Goal: Complete application form

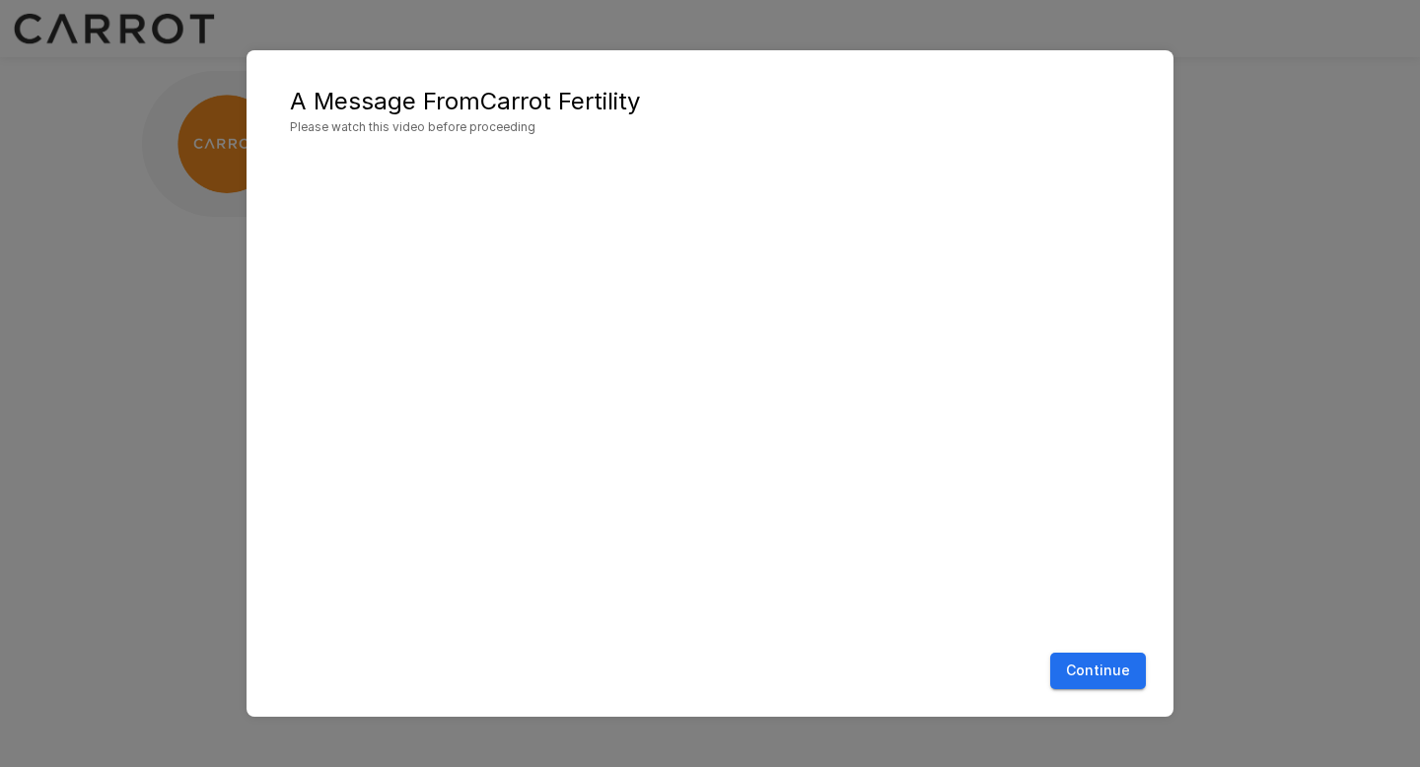
click at [1082, 671] on button "Continue" at bounding box center [1098, 671] width 96 height 36
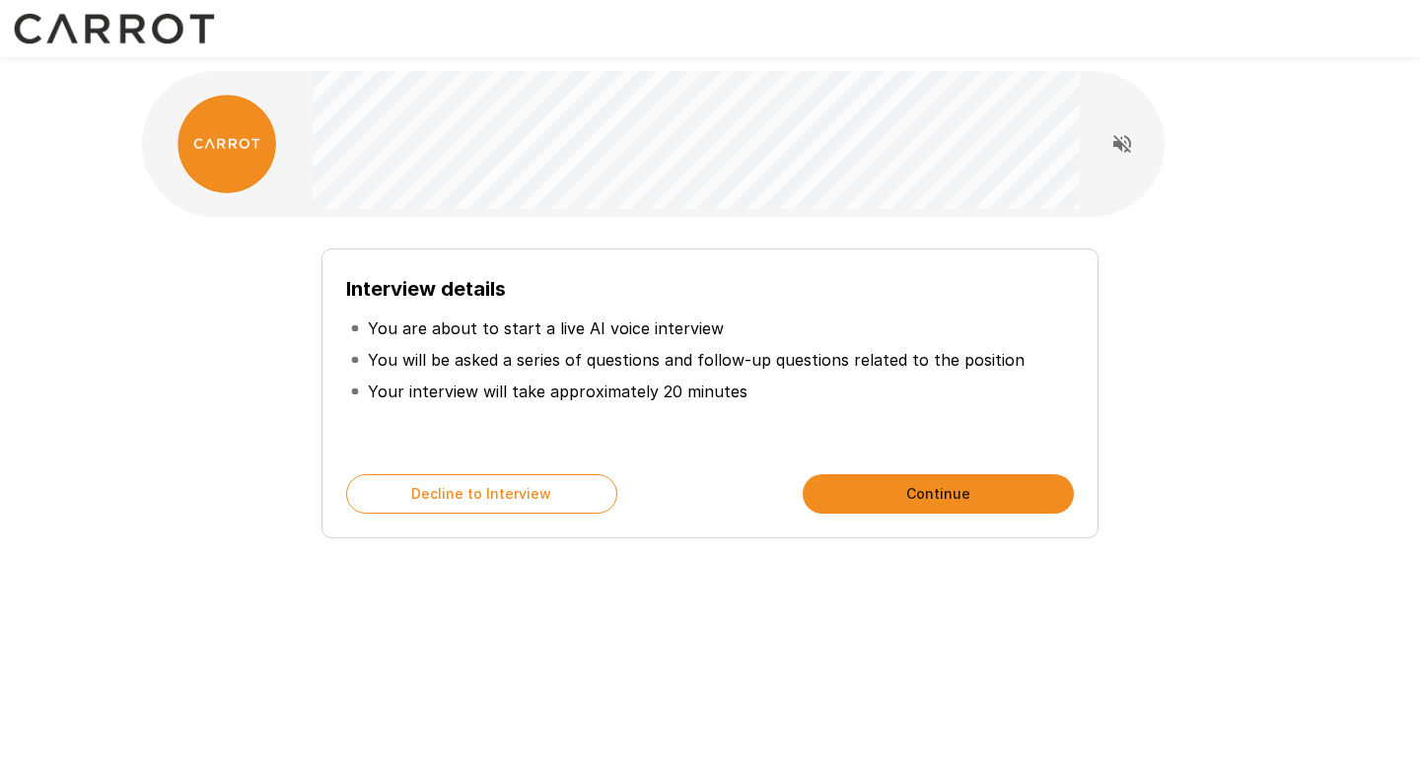
click at [890, 497] on button "Continue" at bounding box center [937, 493] width 271 height 39
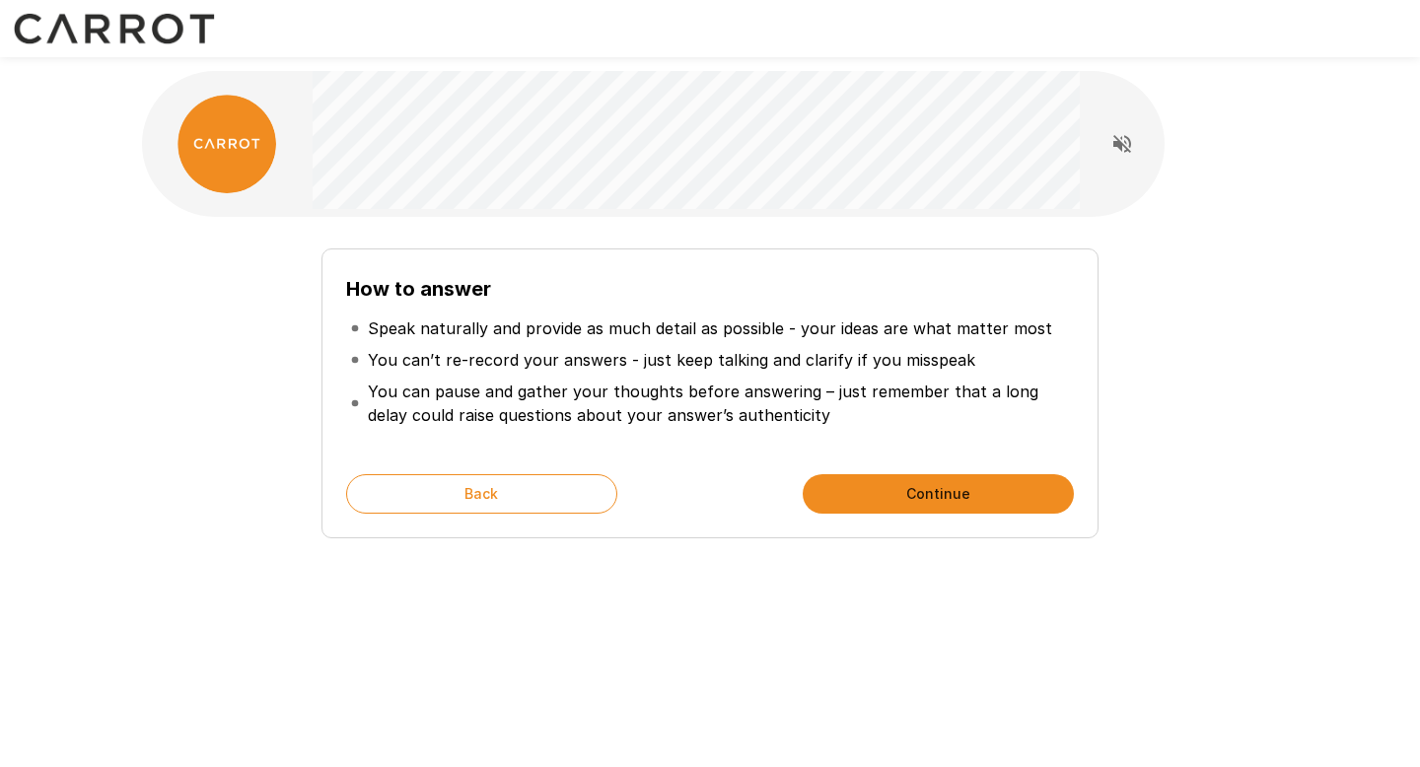
click at [890, 497] on button "Continue" at bounding box center [937, 493] width 271 height 39
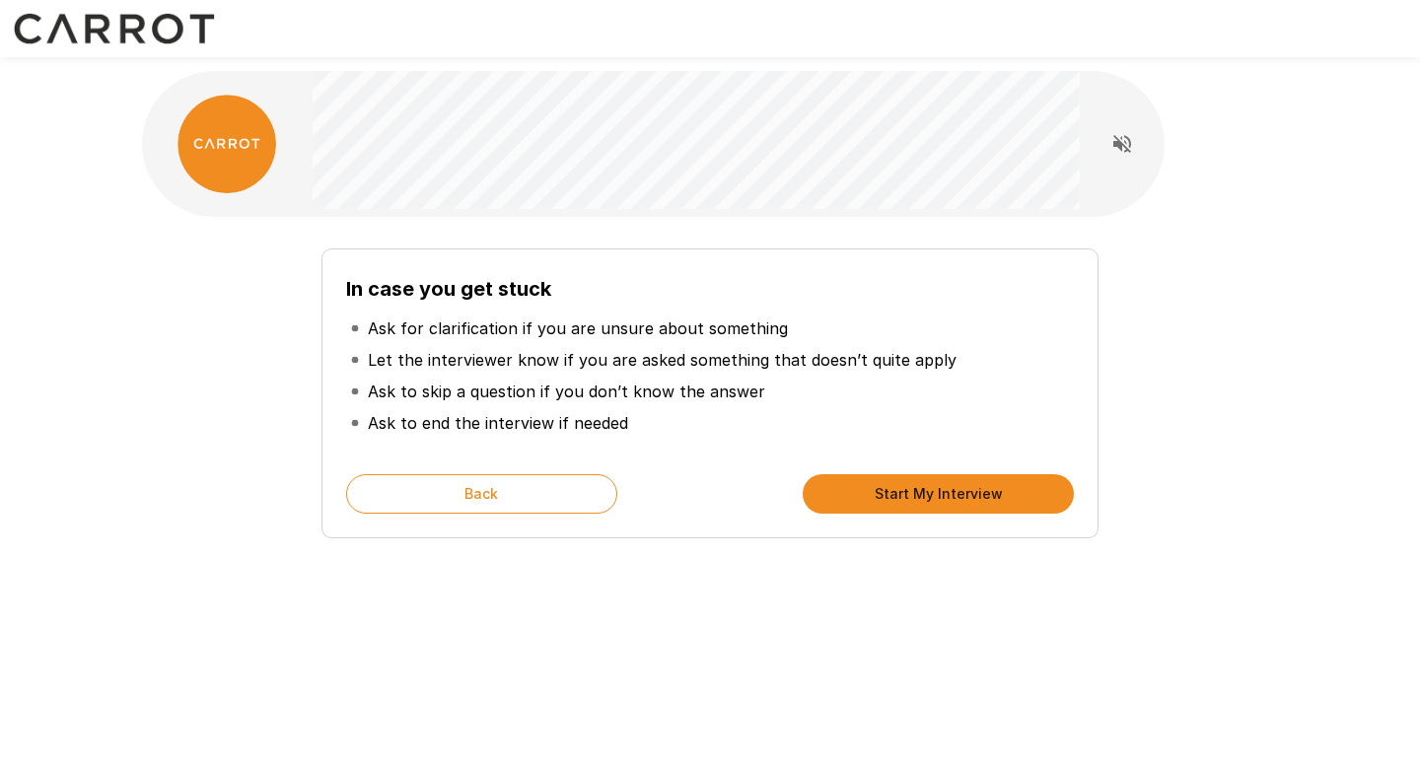
click at [890, 497] on button "Start My Interview" at bounding box center [937, 493] width 271 height 39
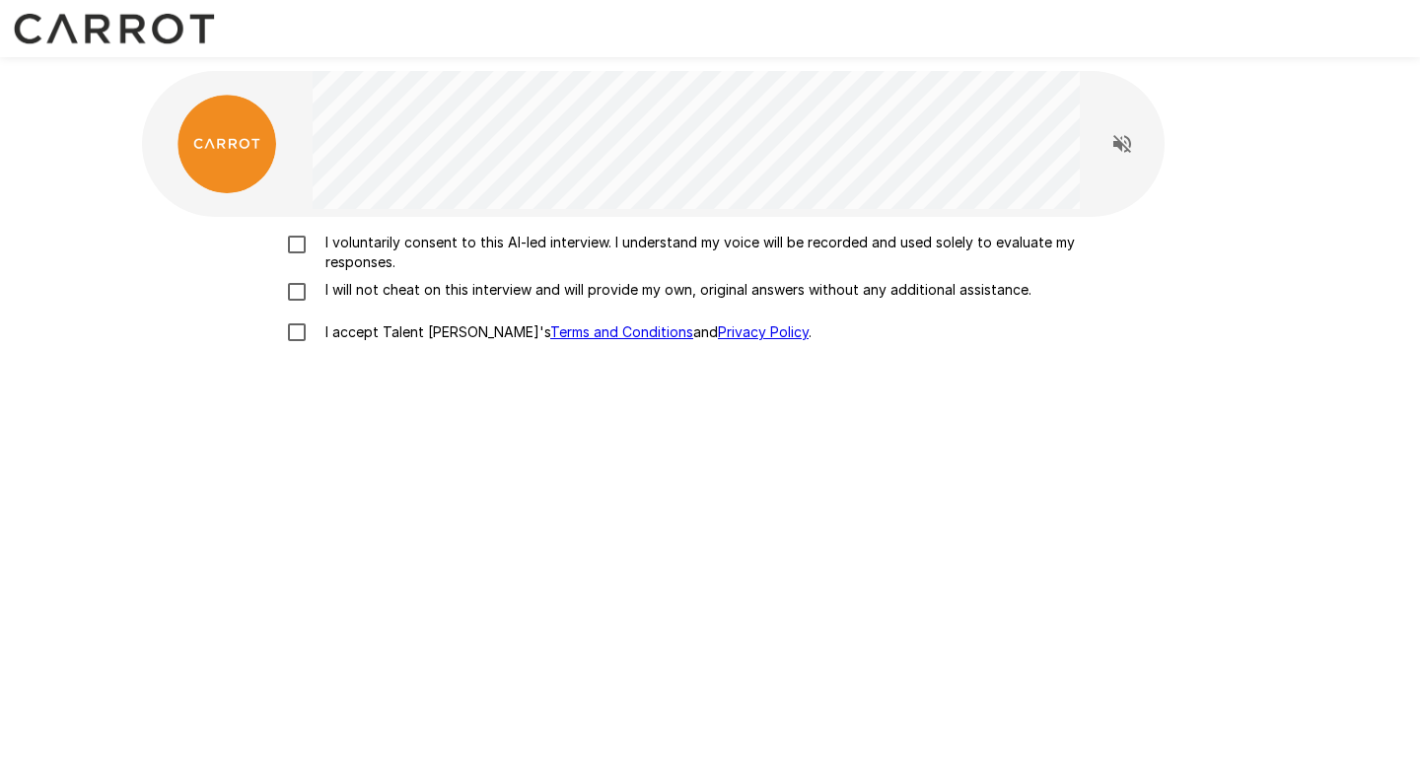
click at [479, 253] on p "I voluntarily consent to this AI-led interview. I understand my voice will be r…" at bounding box center [730, 252] width 826 height 39
click at [454, 287] on p "I will not cheat on this interview and will provide my own, original answers wi…" at bounding box center [674, 290] width 714 height 20
click at [426, 335] on p "I accept Talent Llama's Terms and Conditions and Privacy Policy ." at bounding box center [564, 332] width 494 height 20
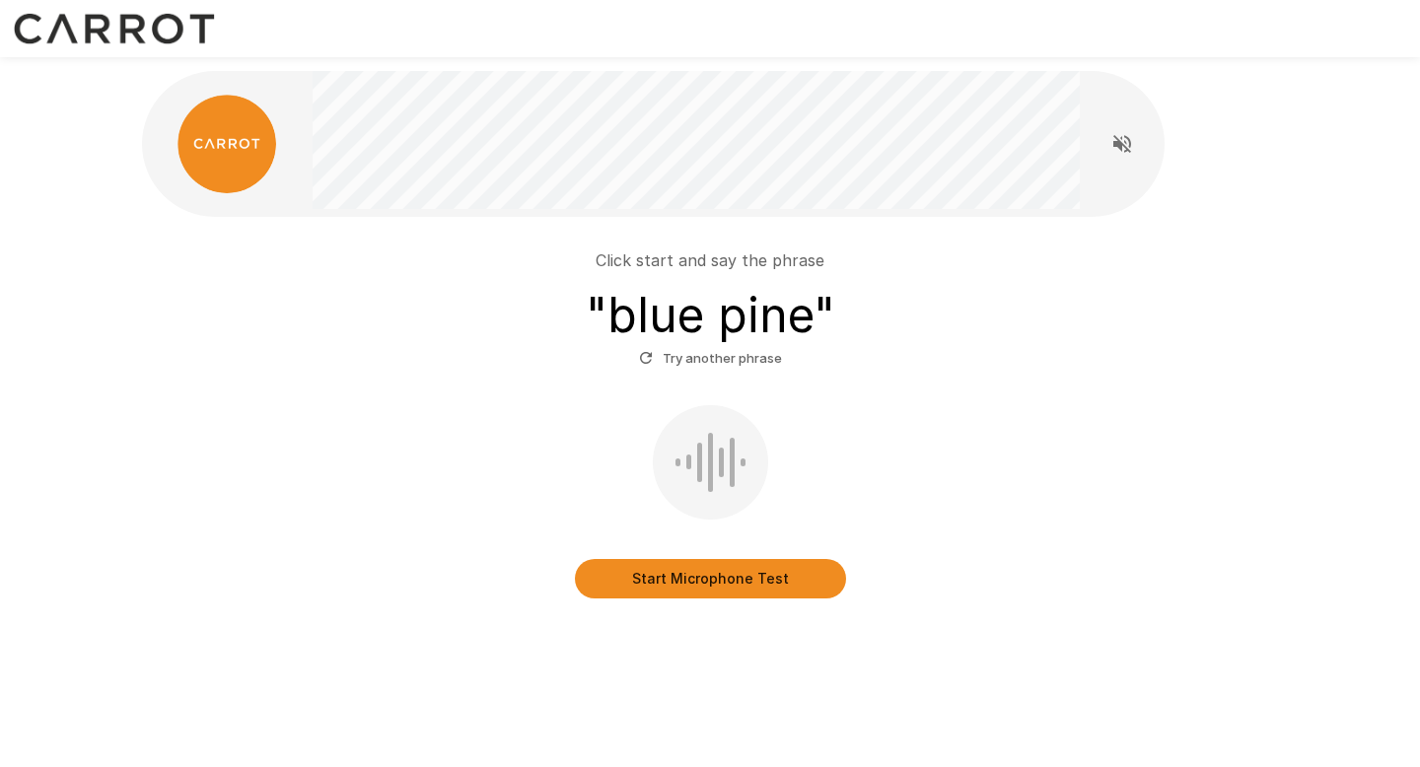
click at [681, 574] on button "Start Microphone Test" at bounding box center [710, 578] width 271 height 39
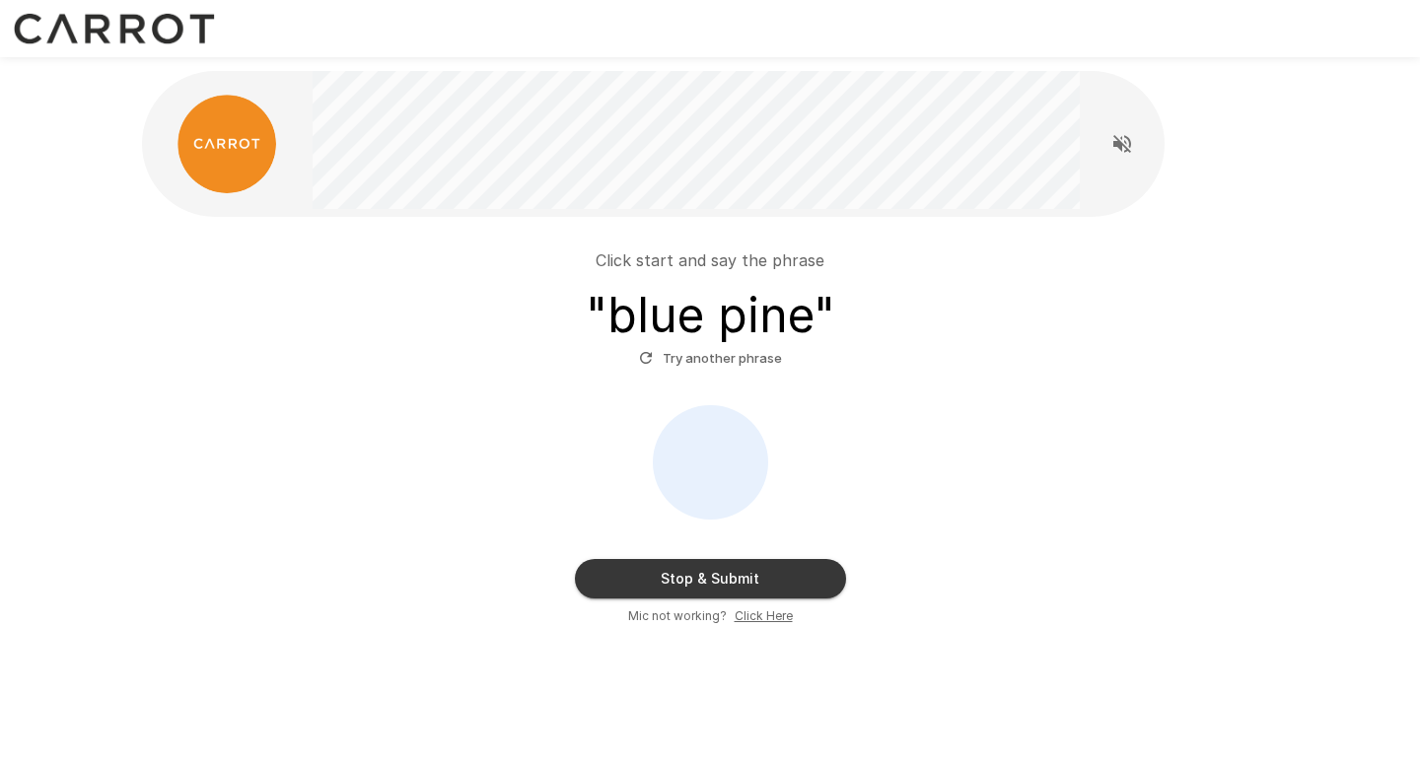
click at [681, 574] on button "Stop & Submit" at bounding box center [710, 578] width 271 height 39
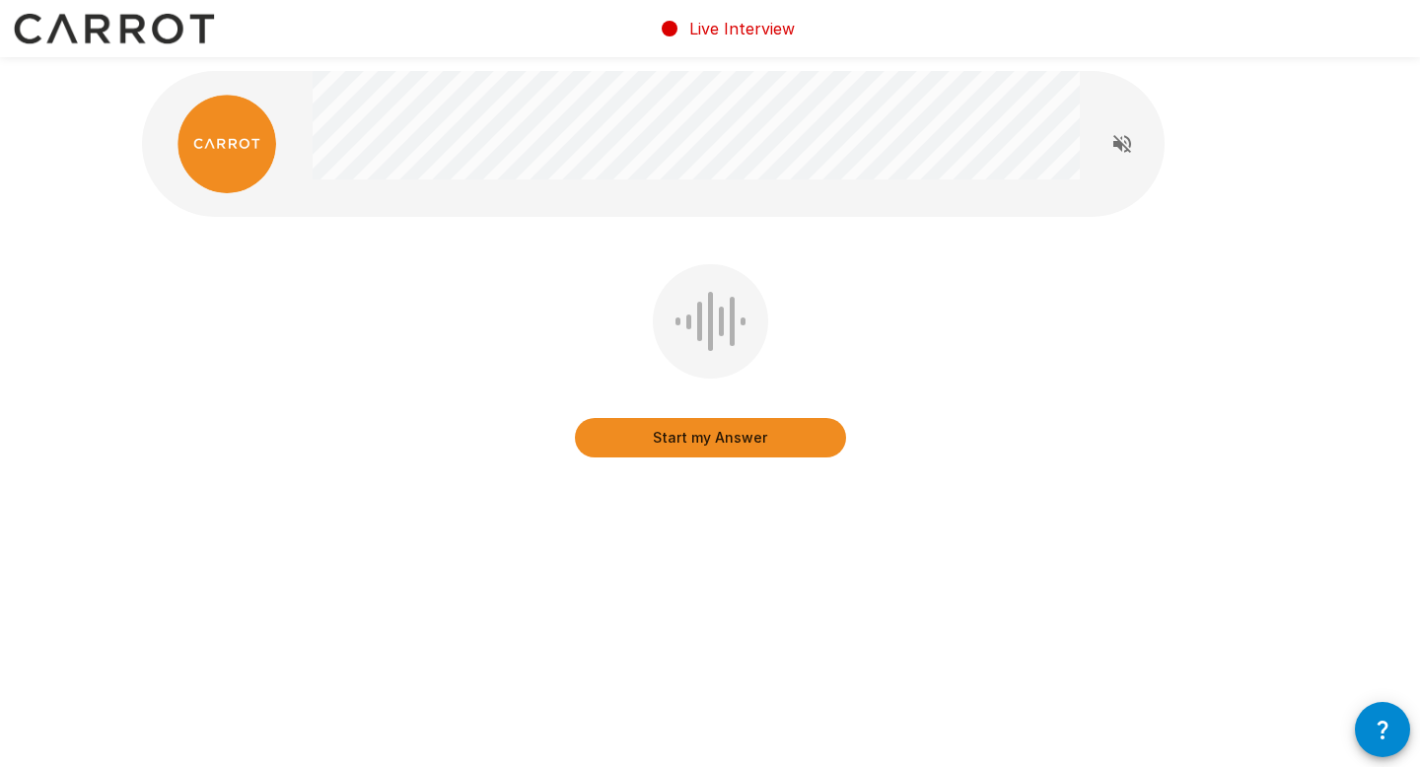
click at [708, 447] on button "Start my Answer" at bounding box center [710, 437] width 271 height 39
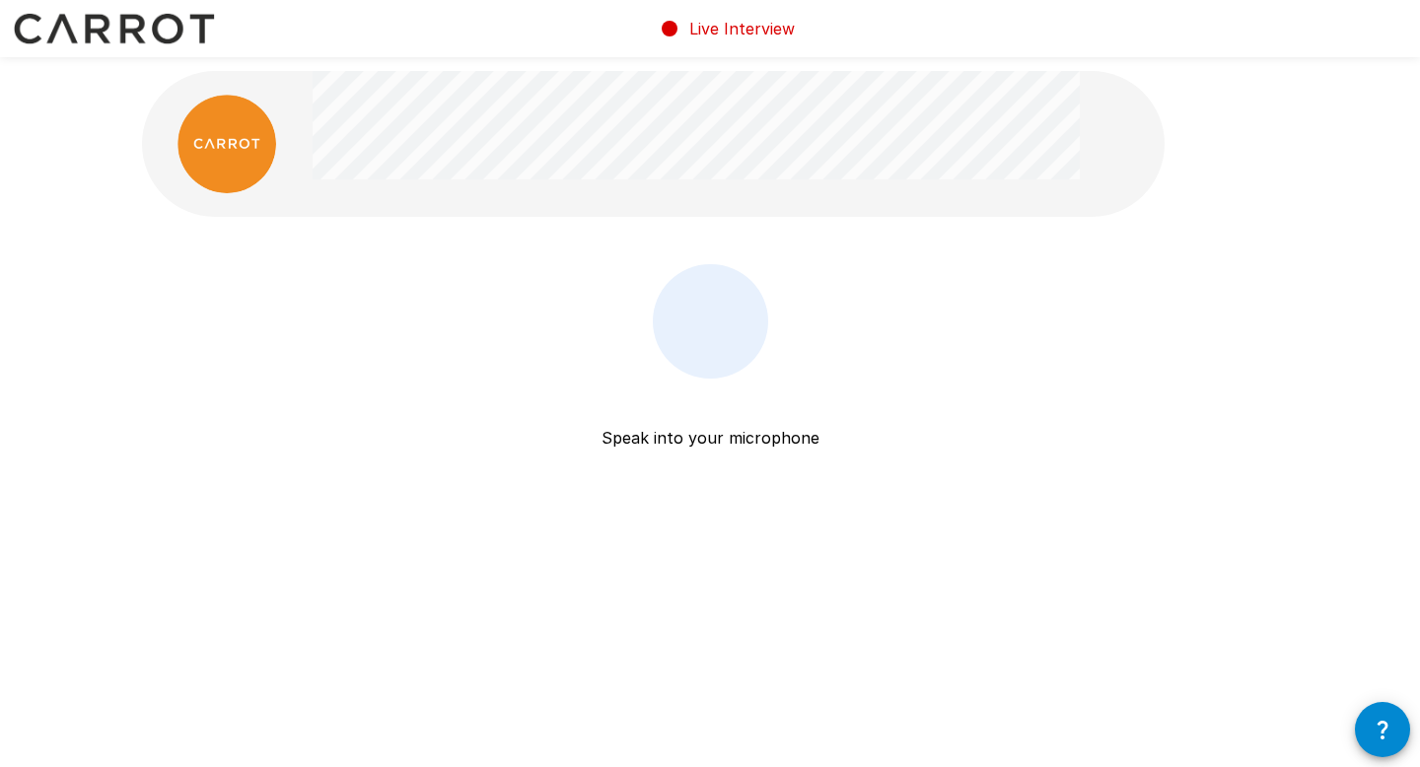
click at [329, 382] on div "Speak into your microphone Stop & Submit" at bounding box center [710, 375] width 1136 height 222
click at [683, 33] on div "Live Interview" at bounding box center [726, 28] width 137 height 55
click at [223, 158] on img at bounding box center [226, 144] width 99 height 99
click at [1300, 740] on div "Live Interview Speak into your microphone Stop & Submit" at bounding box center [710, 383] width 1420 height 767
click at [1372, 737] on icon "button" at bounding box center [1382, 730] width 24 height 24
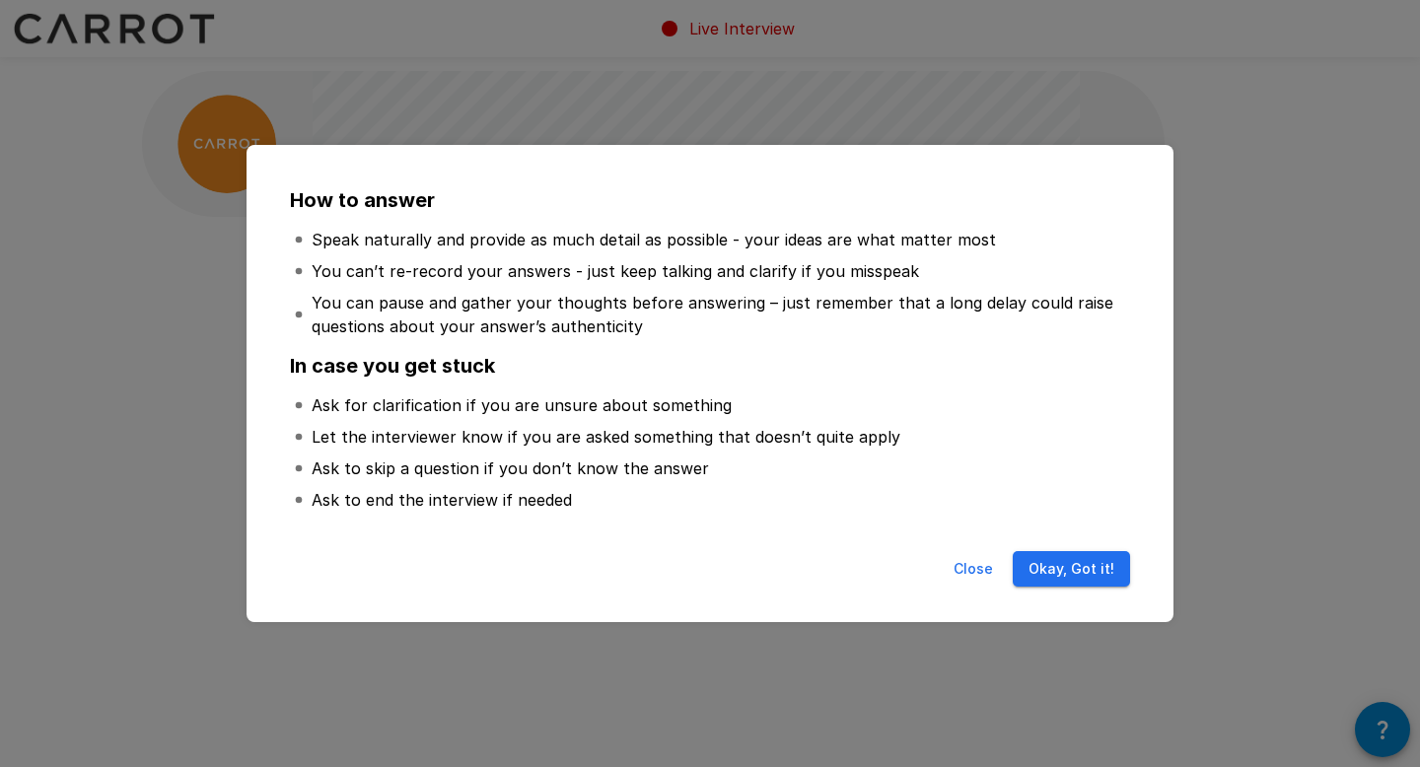
click at [1066, 583] on button "Okay, Got it!" at bounding box center [1070, 569] width 117 height 36
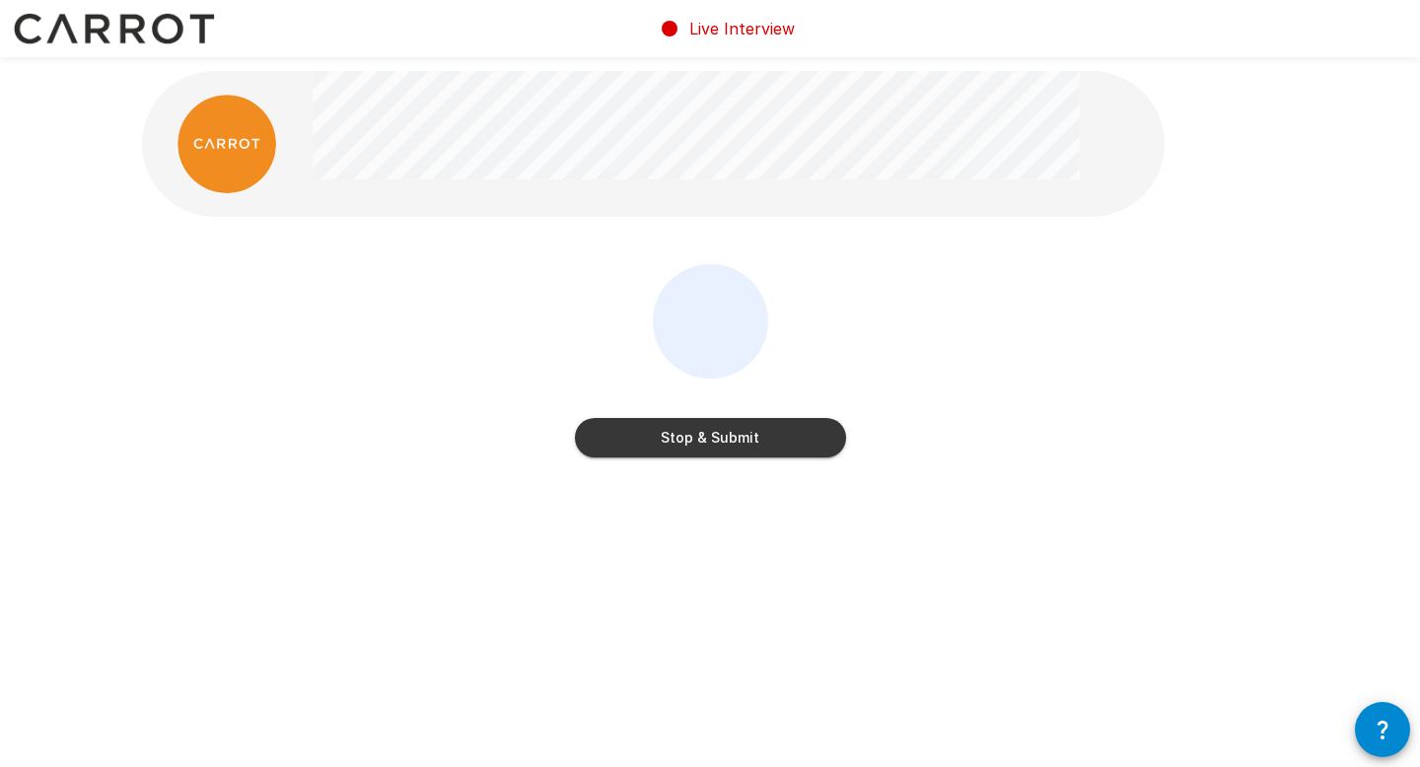
click at [739, 433] on button "Stop & Submit" at bounding box center [710, 437] width 271 height 39
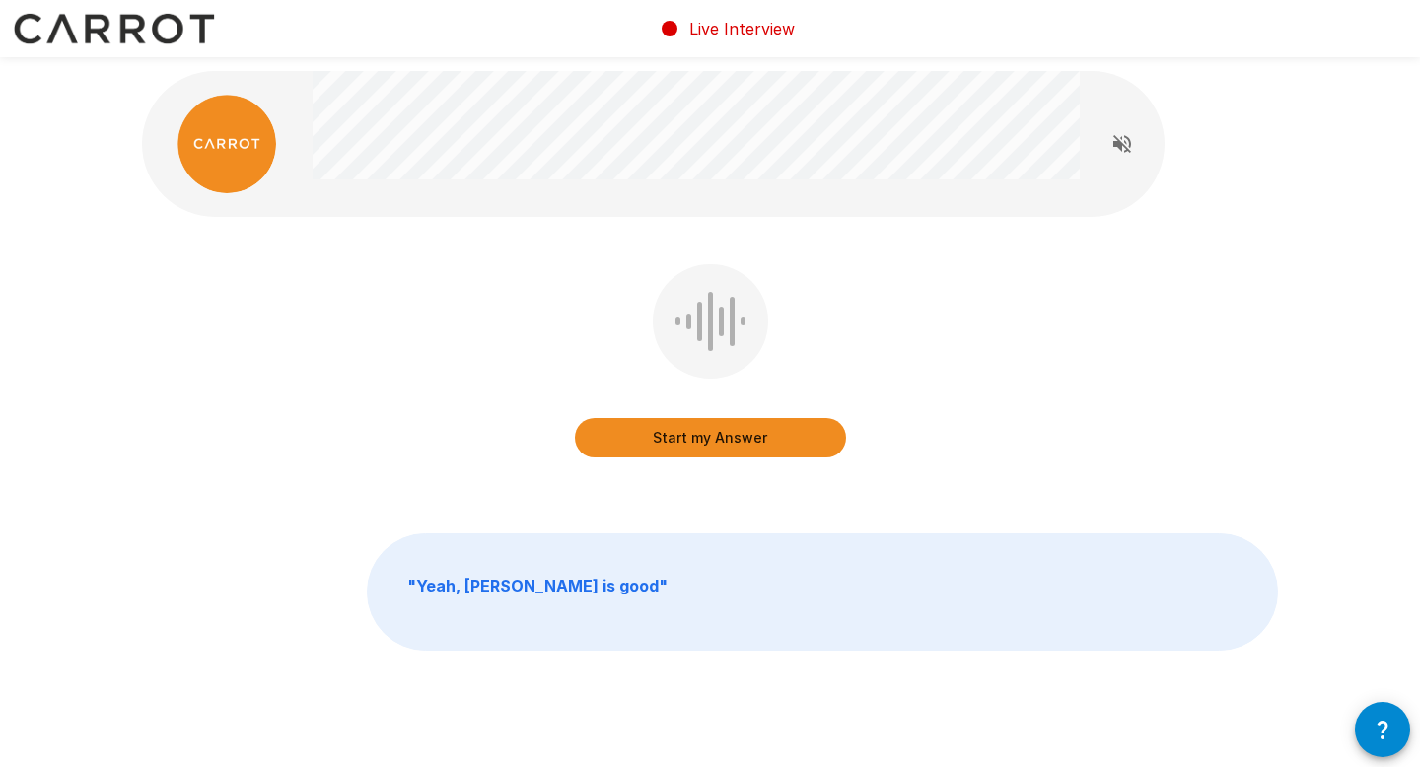
click at [739, 435] on button "Start my Answer" at bounding box center [710, 437] width 271 height 39
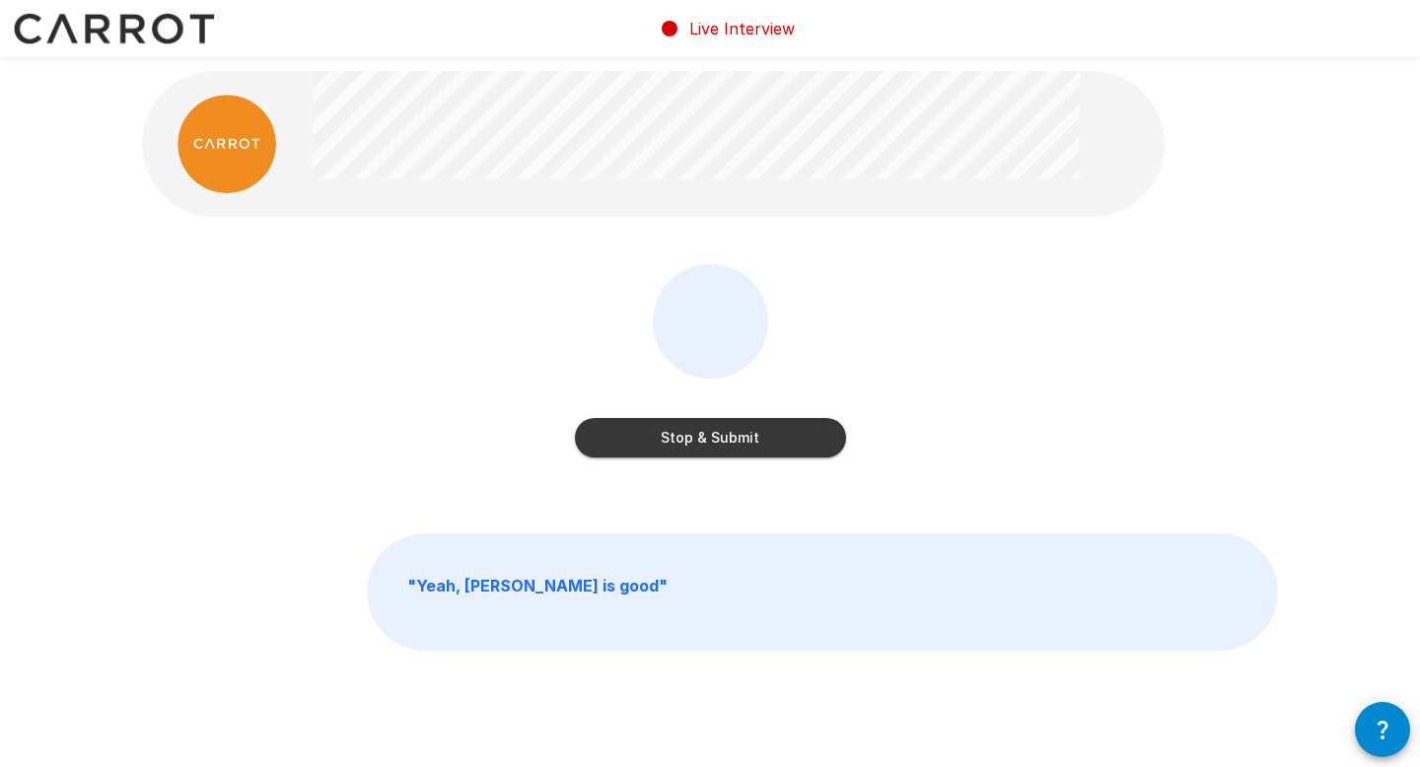
click at [739, 435] on button "Stop & Submit" at bounding box center [710, 437] width 271 height 39
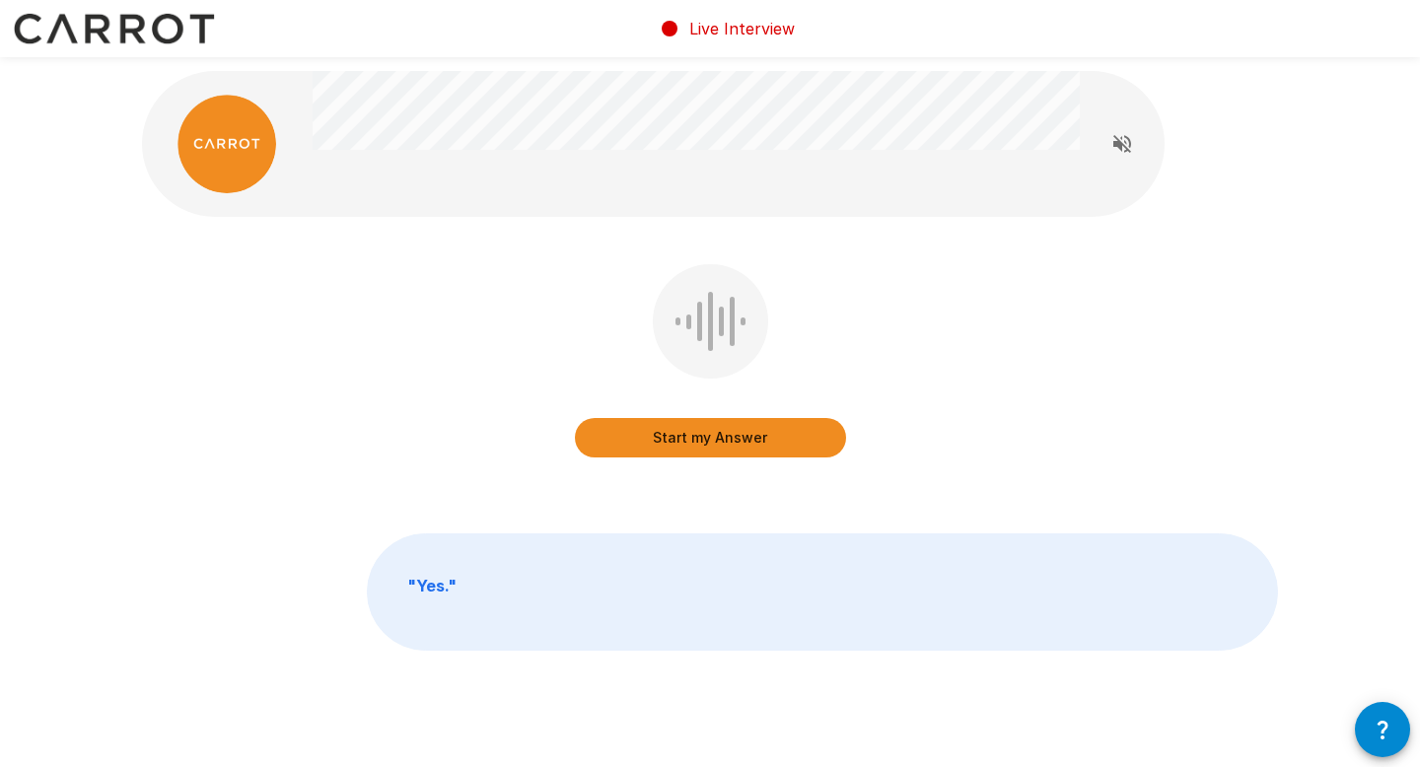
click at [734, 435] on button "Start my Answer" at bounding box center [710, 437] width 271 height 39
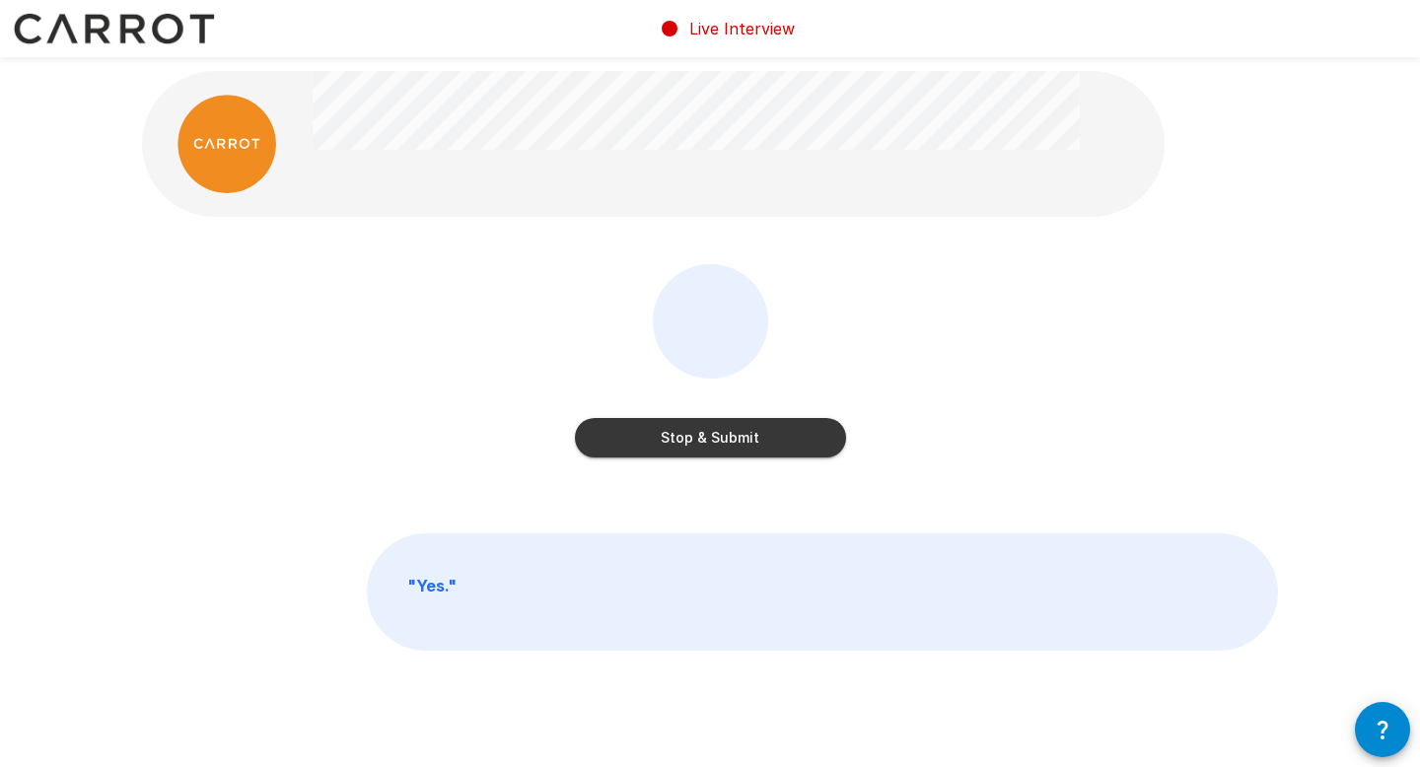
click at [734, 435] on button "Stop & Submit" at bounding box center [710, 437] width 271 height 39
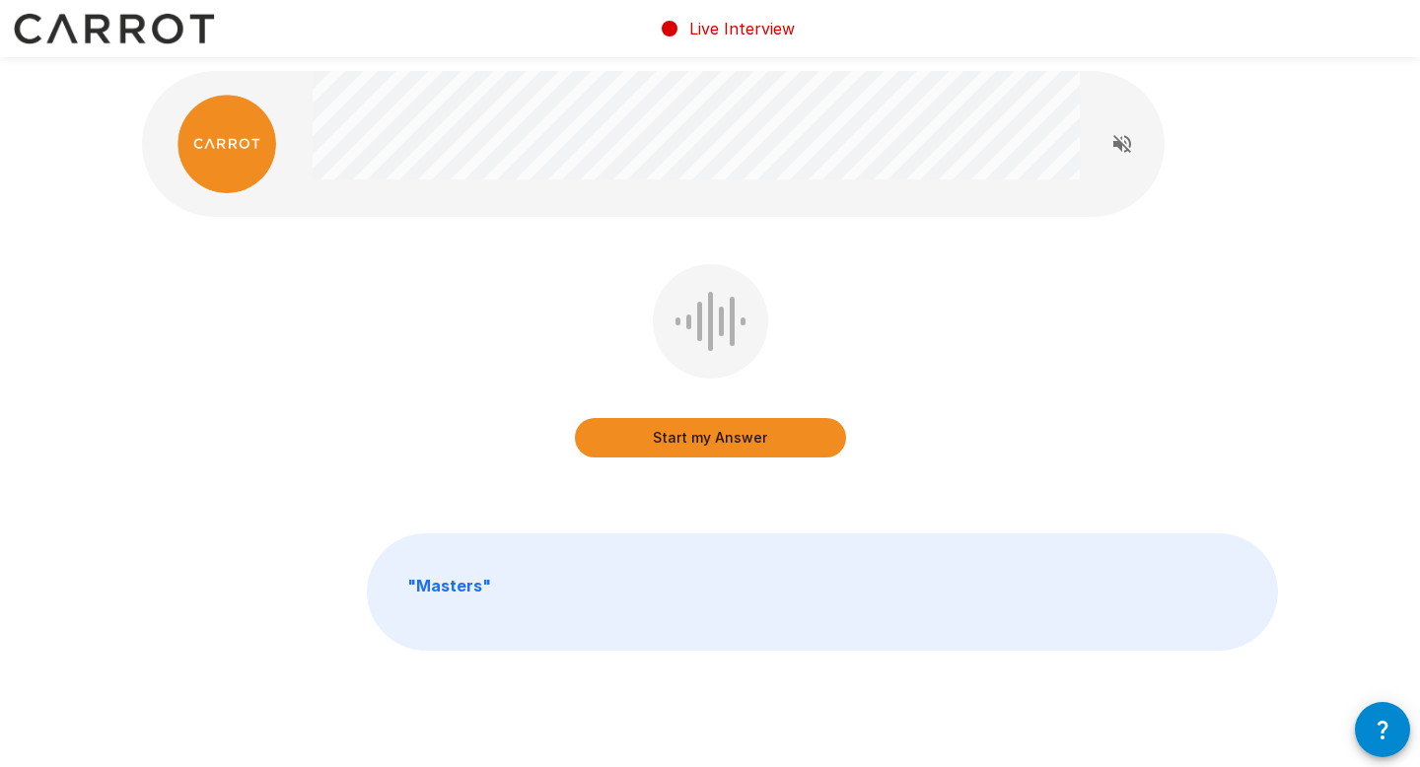
click at [734, 436] on button "Start my Answer" at bounding box center [710, 437] width 271 height 39
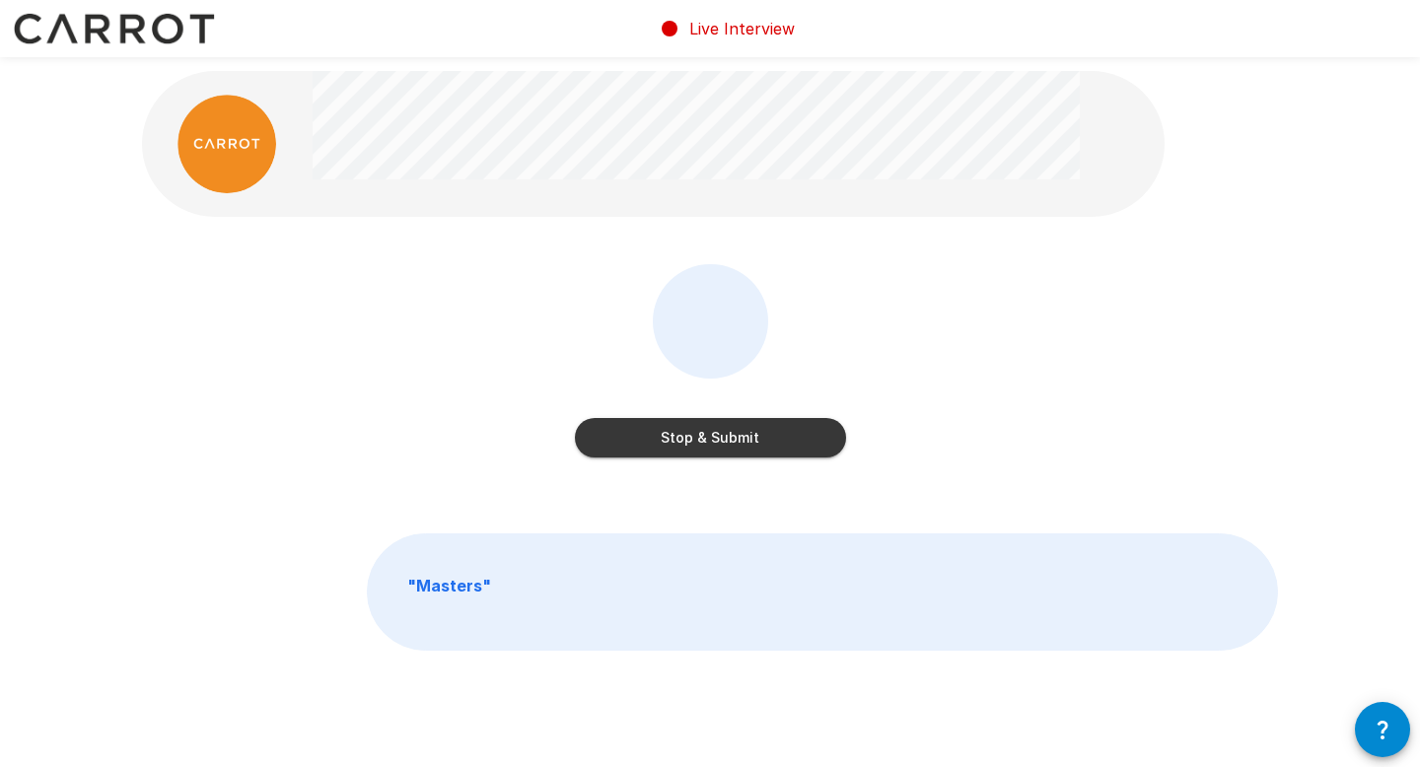
click at [734, 436] on button "Stop & Submit" at bounding box center [710, 437] width 271 height 39
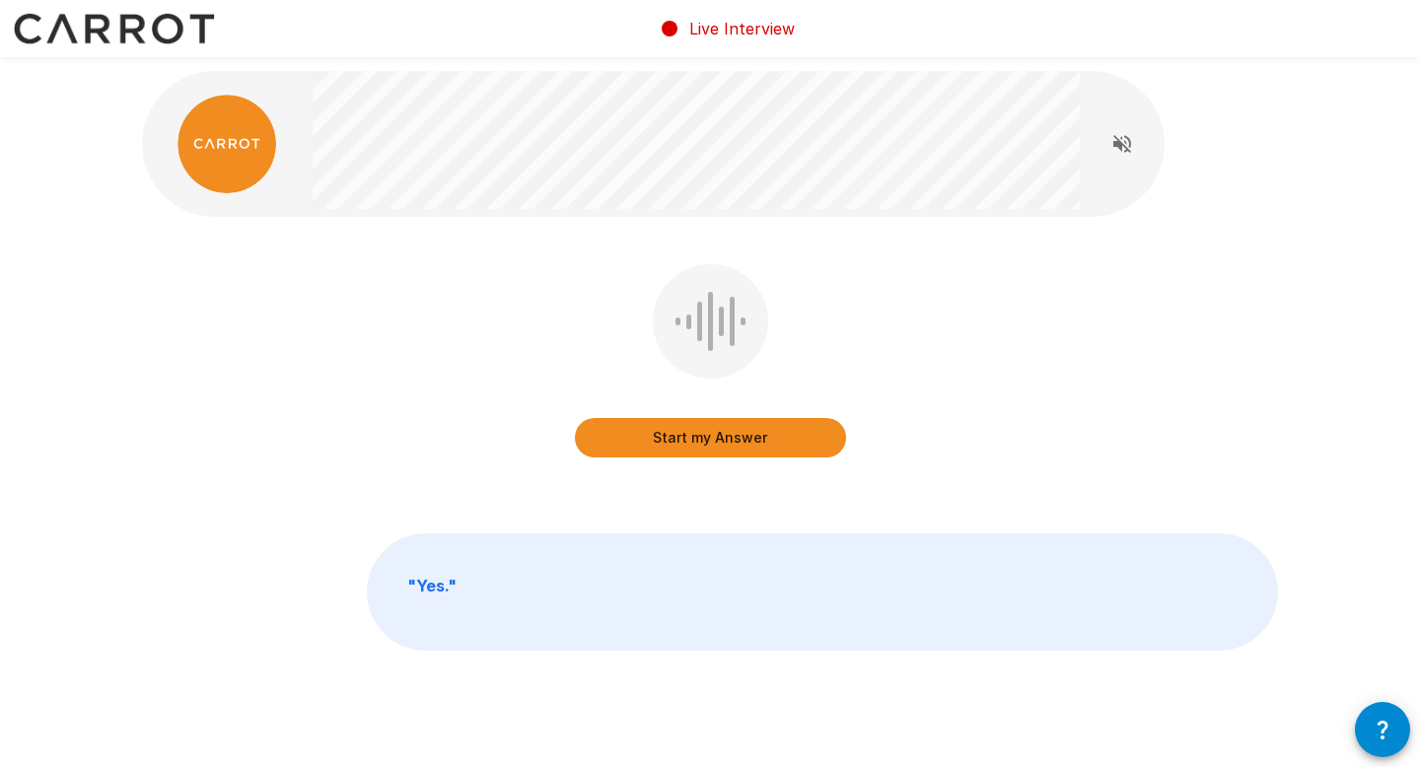
click at [734, 436] on button "Start my Answer" at bounding box center [710, 437] width 271 height 39
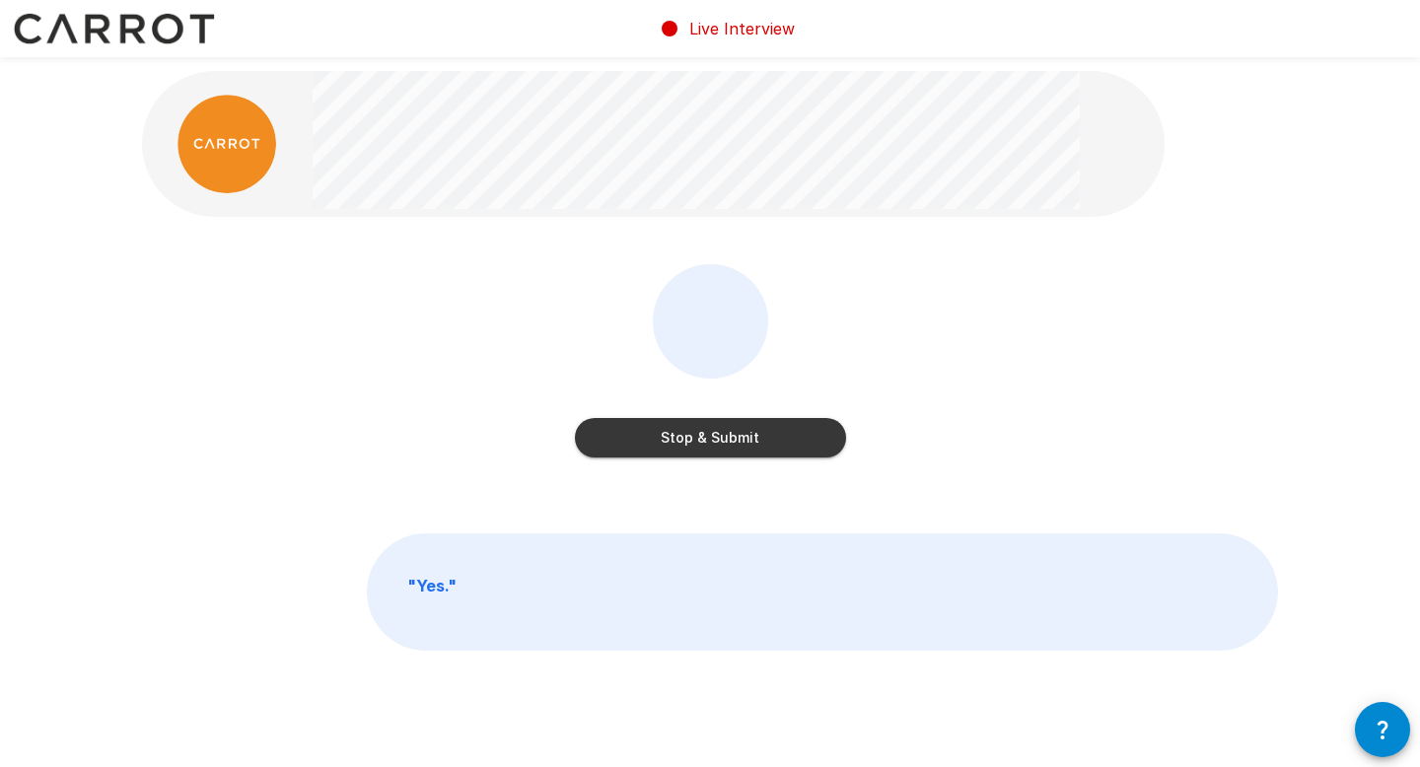
click at [734, 436] on button "Stop & Submit" at bounding box center [710, 437] width 271 height 39
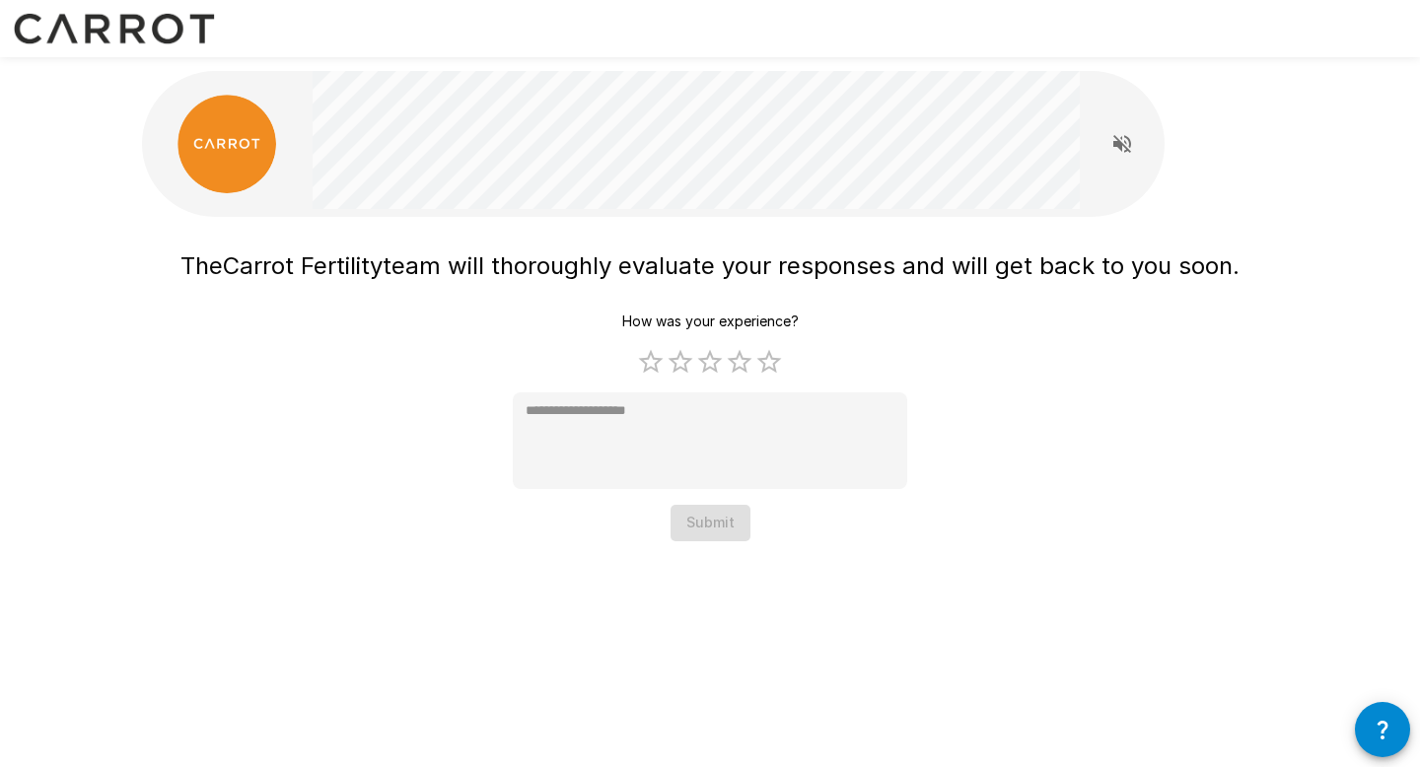
click at [722, 515] on div "How was your experience? 1 Star 2 Stars 3 Stars 4 Stars 5 Stars Empty * Submit" at bounding box center [710, 423] width 394 height 238
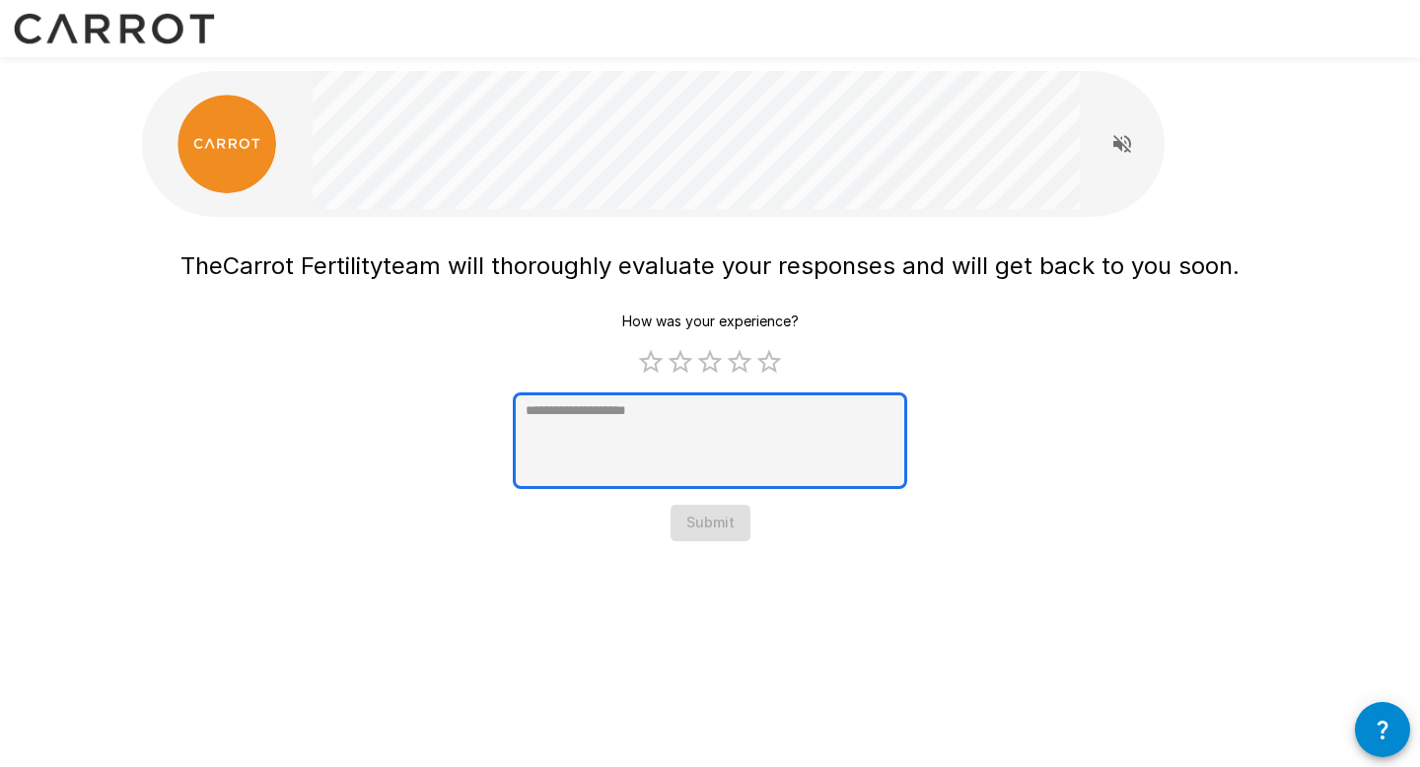
click at [697, 418] on textarea at bounding box center [710, 440] width 394 height 97
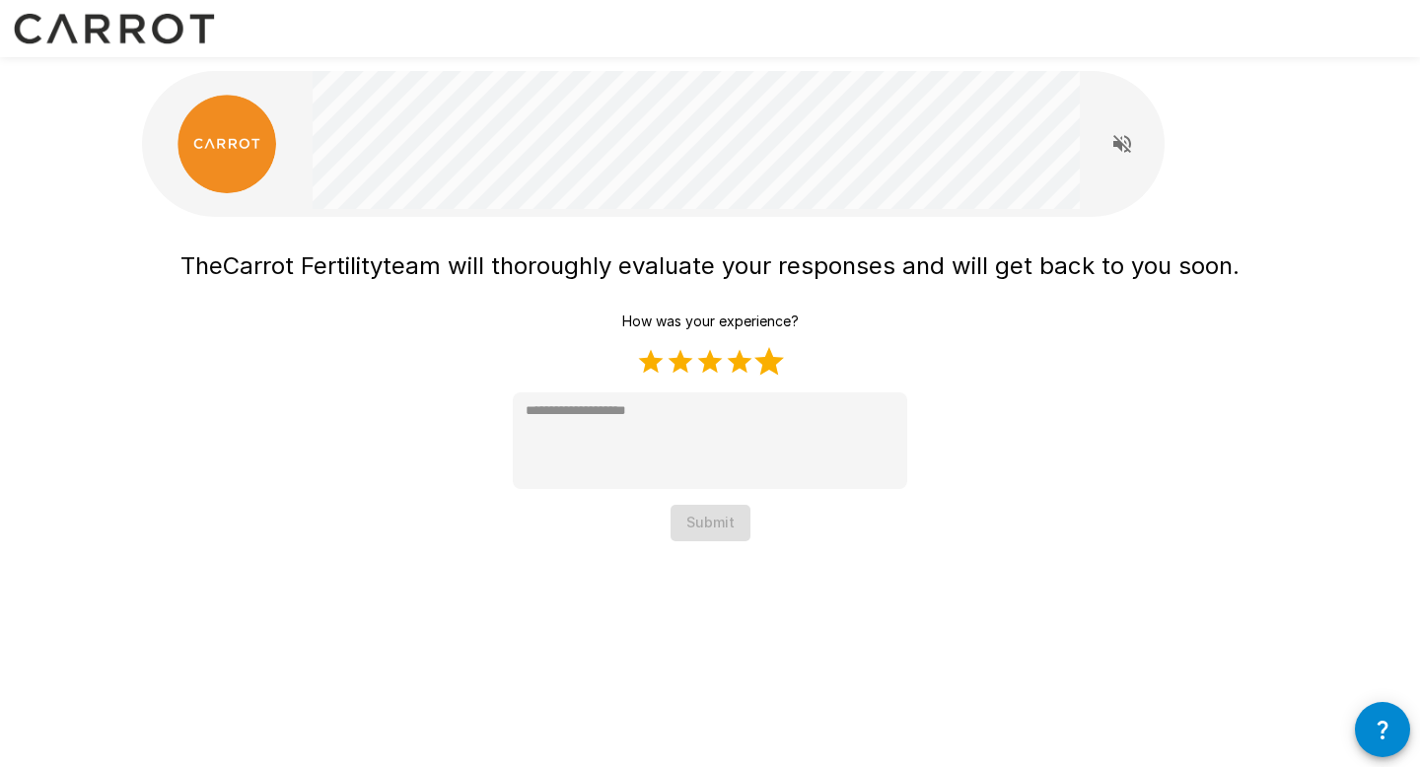
click at [765, 365] on label "5 Stars" at bounding box center [769, 362] width 30 height 30
type textarea "*"
click at [710, 529] on button "Submit" at bounding box center [710, 523] width 80 height 36
